Goal: Find specific page/section: Find specific page/section

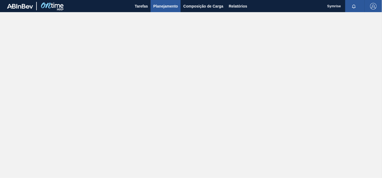
click at [175, 6] on span "Planejamento" at bounding box center [165, 6] width 25 height 6
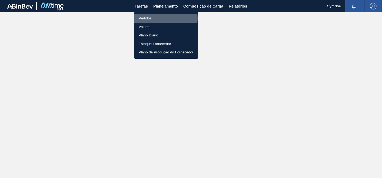
click at [148, 18] on li "Pedidos" at bounding box center [166, 18] width 64 height 9
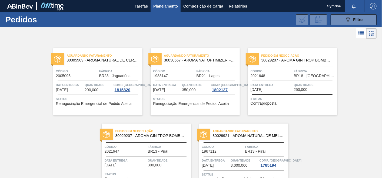
click at [112, 61] on span "30005909 - AROMA NATURAL DE CERVEJA 330606" at bounding box center [102, 60] width 71 height 4
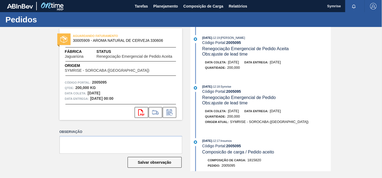
click at [372, 8] on img "button" at bounding box center [373, 6] width 6 height 6
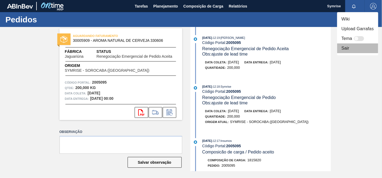
click at [346, 45] on li "Sair" at bounding box center [357, 49] width 41 height 10
